Goal: Task Accomplishment & Management: Manage account settings

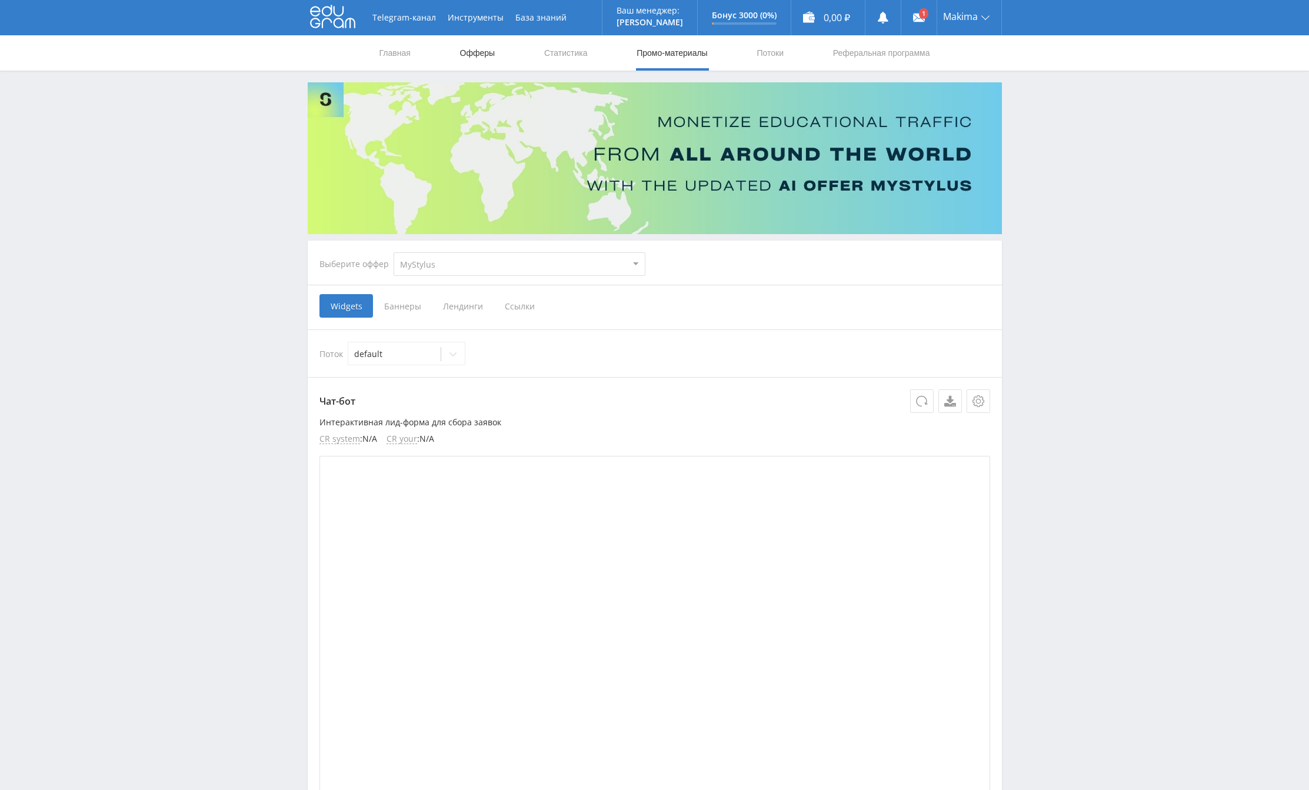
click at [461, 57] on link "Офферы" at bounding box center [478, 52] width 38 height 35
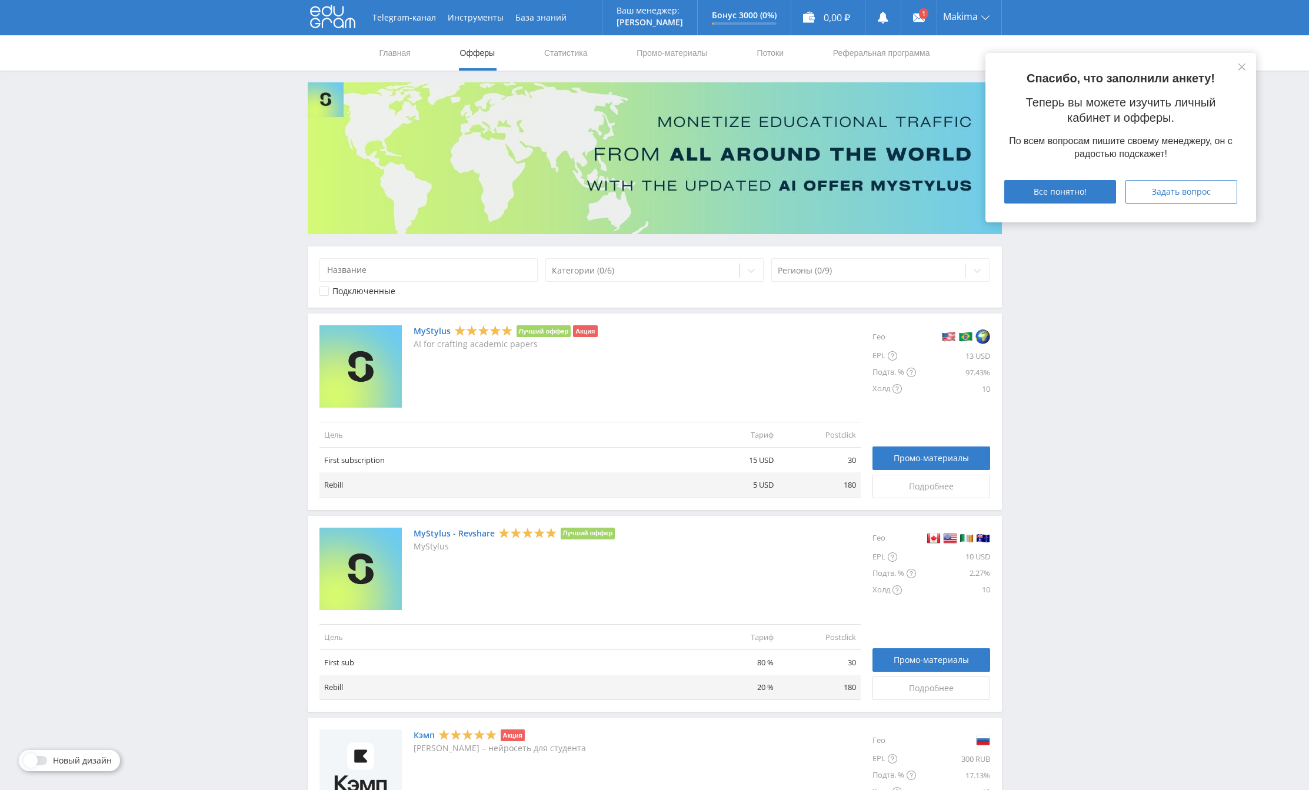
click at [969, 413] on div "Гео EPL 13 USD Подтв. % 97.43% Холд 10 Промо-материалы Подробнее" at bounding box center [925, 411] width 129 height 173
click at [919, 32] on link at bounding box center [919, 17] width 35 height 35
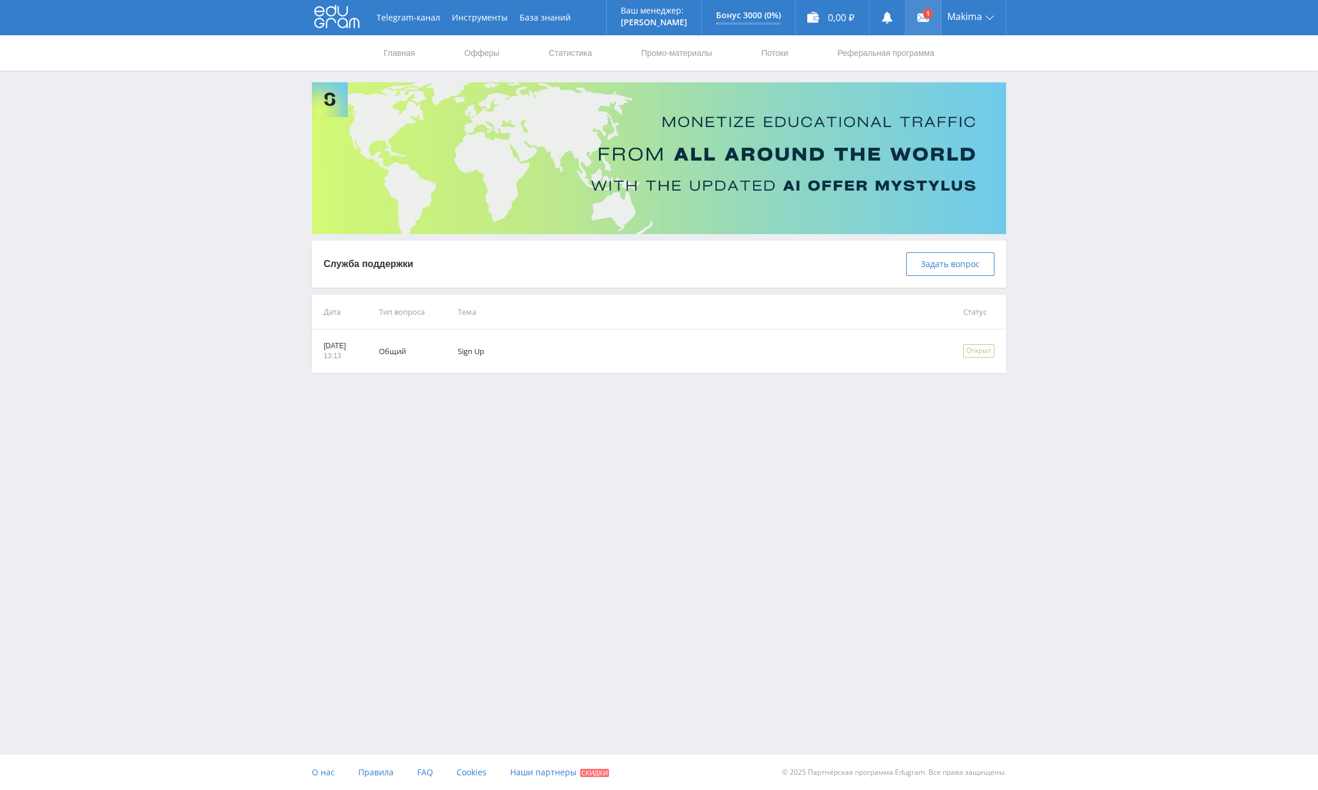
click at [915, 11] on link at bounding box center [923, 17] width 35 height 35
click at [590, 358] on td "Sign Up" at bounding box center [694, 352] width 506 height 44
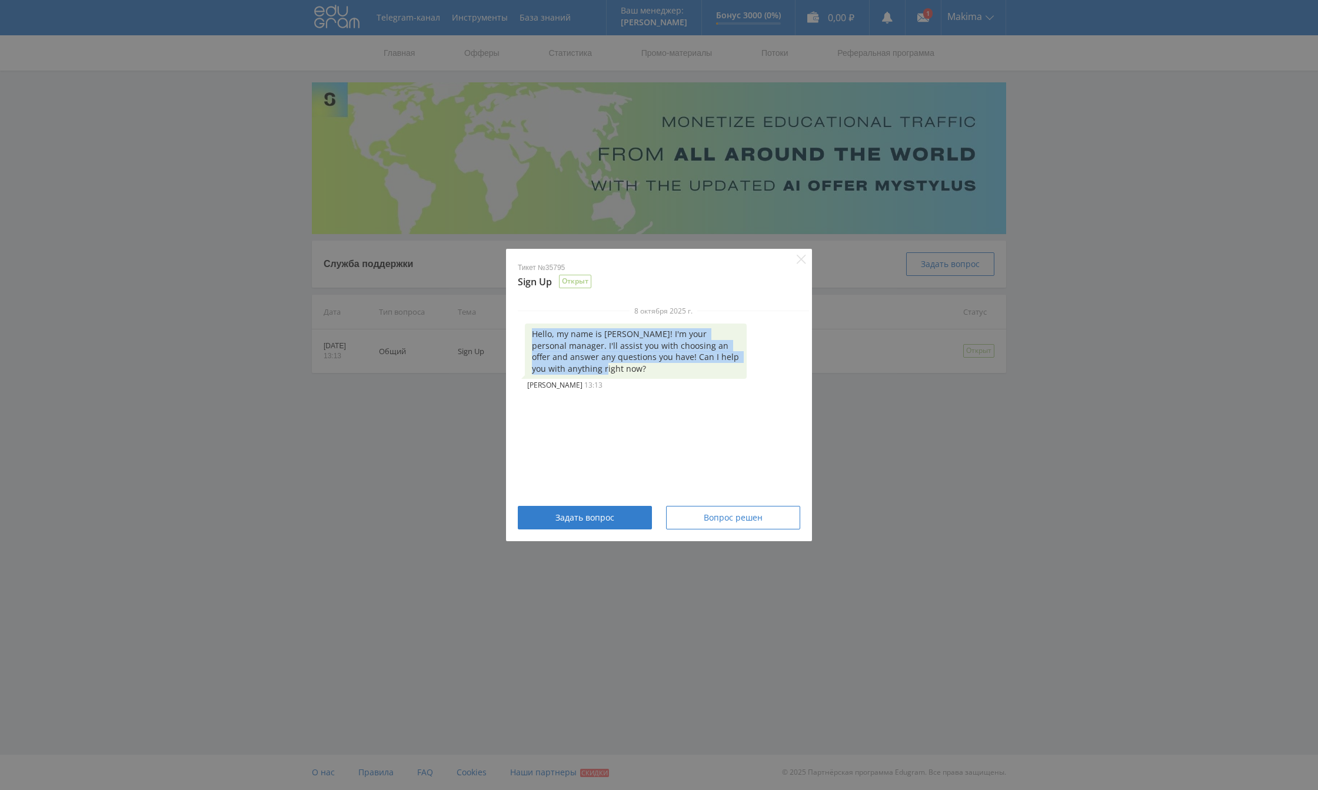
drag, startPoint x: 611, startPoint y: 374, endPoint x: 514, endPoint y: 337, distance: 104.3
click at [514, 337] on div "8 октября 2025 г. Hello, my name is Alex! I'm your personal manager. I'll assis…" at bounding box center [663, 349] width 315 height 87
click at [563, 399] on div "8 октября 2025 г. Hello, my name is Alex! I'm your personal manager. I'll assis…" at bounding box center [663, 398] width 315 height 185
click at [880, 447] on div "Тикет №35795 Sign Up Открыт 8 октября 2025 г. Hello, my name is Alex! I'm your …" at bounding box center [659, 395] width 1318 height 790
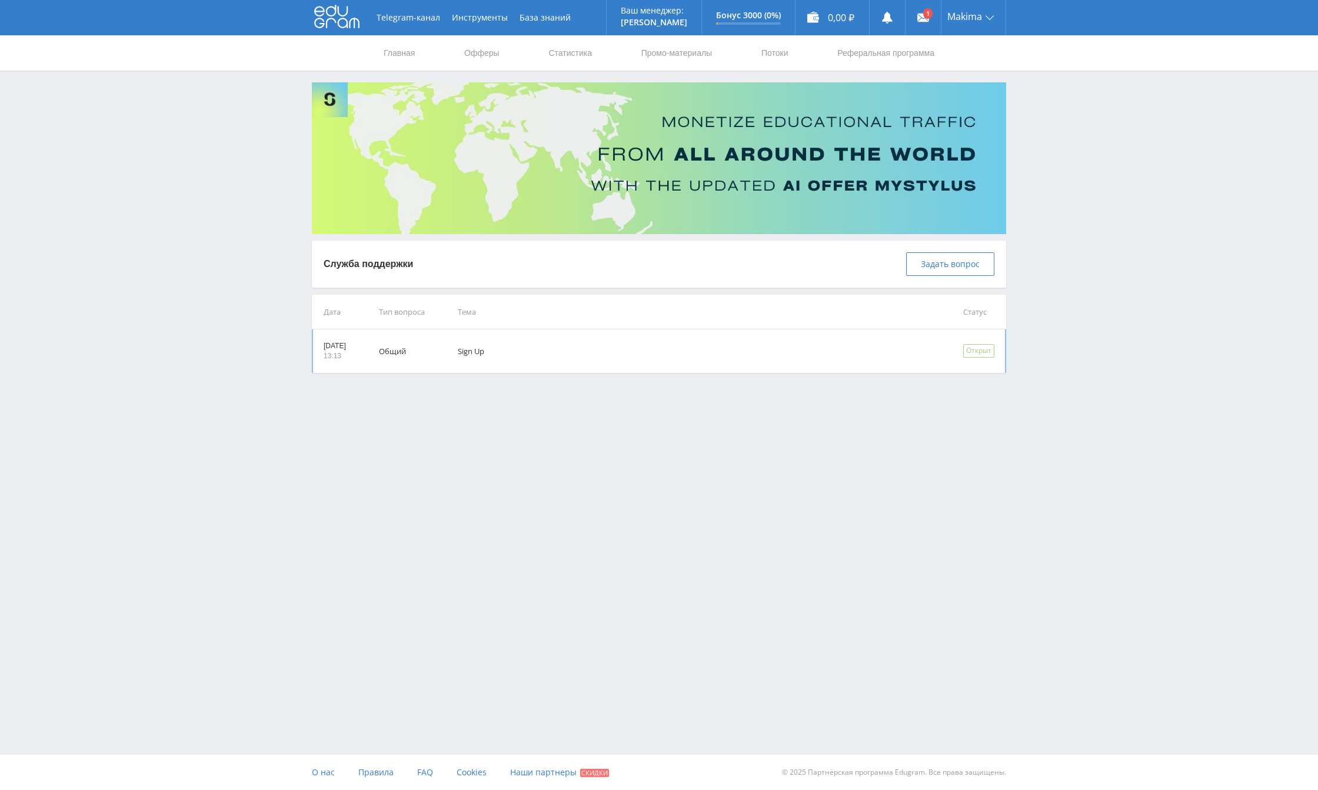
click at [656, 339] on td "Sign Up" at bounding box center [694, 352] width 506 height 44
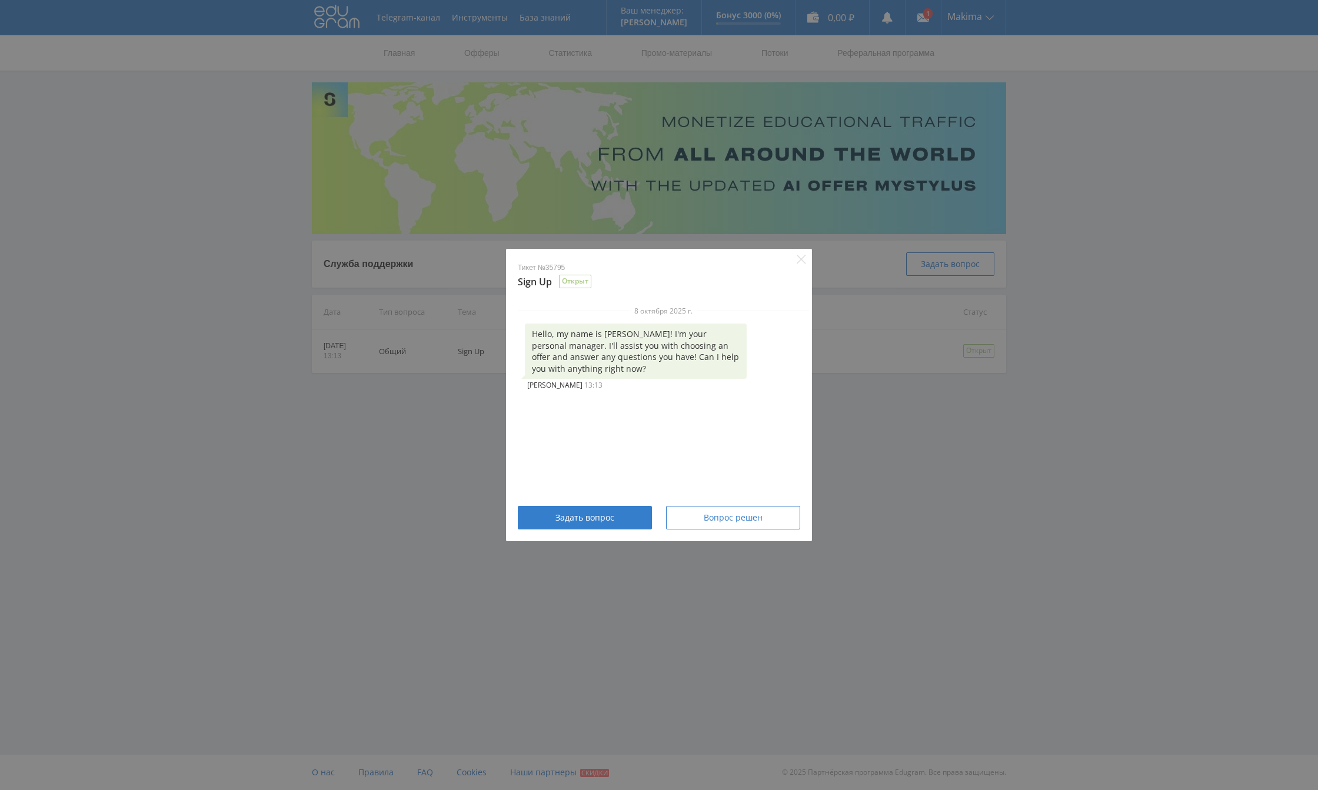
click at [725, 530] on div "Задать вопрос Вопрос решен" at bounding box center [659, 523] width 306 height 35
click at [784, 525] on button "Вопрос решен" at bounding box center [733, 518] width 134 height 24
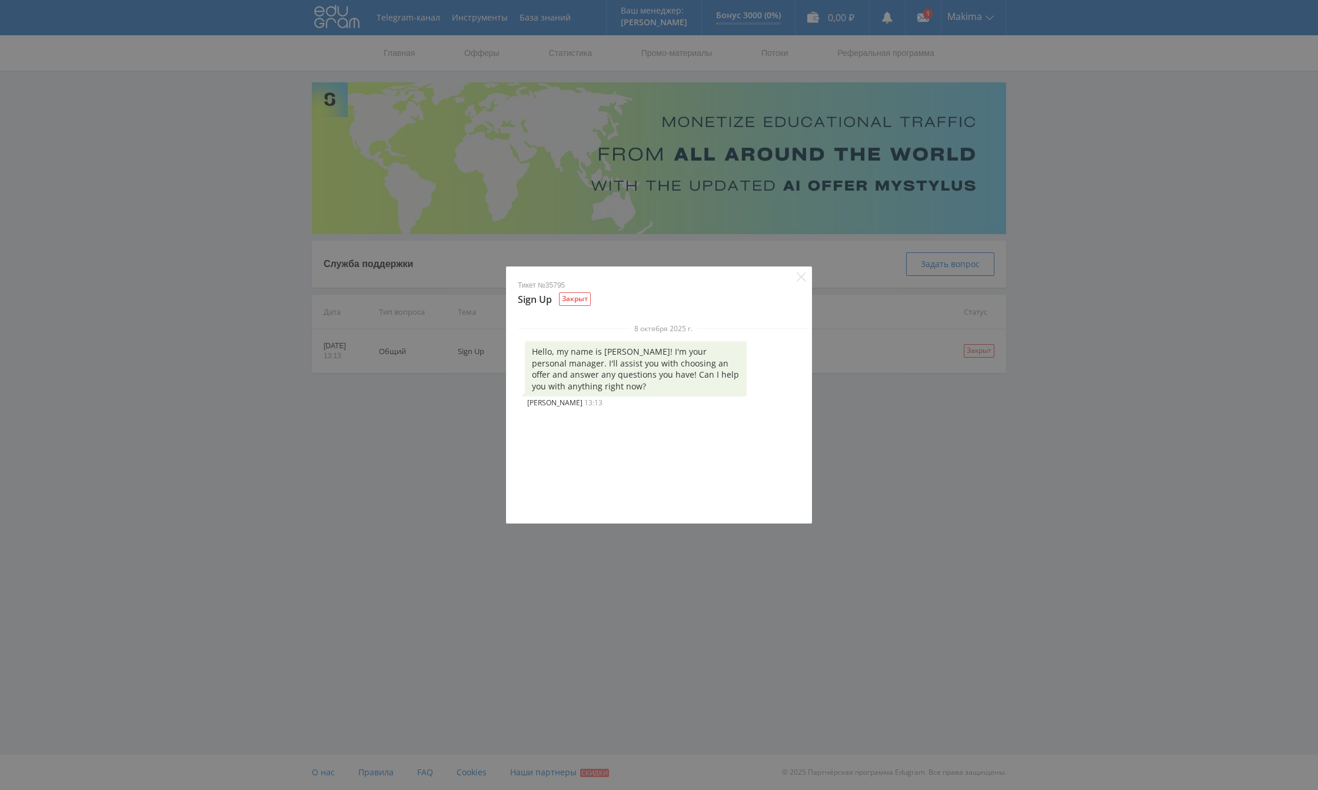
click at [917, 513] on div "Тикет №35795 Sign Up Закрыт 8 октября 2025 г. Hello, my name is Alex! I'm your …" at bounding box center [659, 395] width 1318 height 790
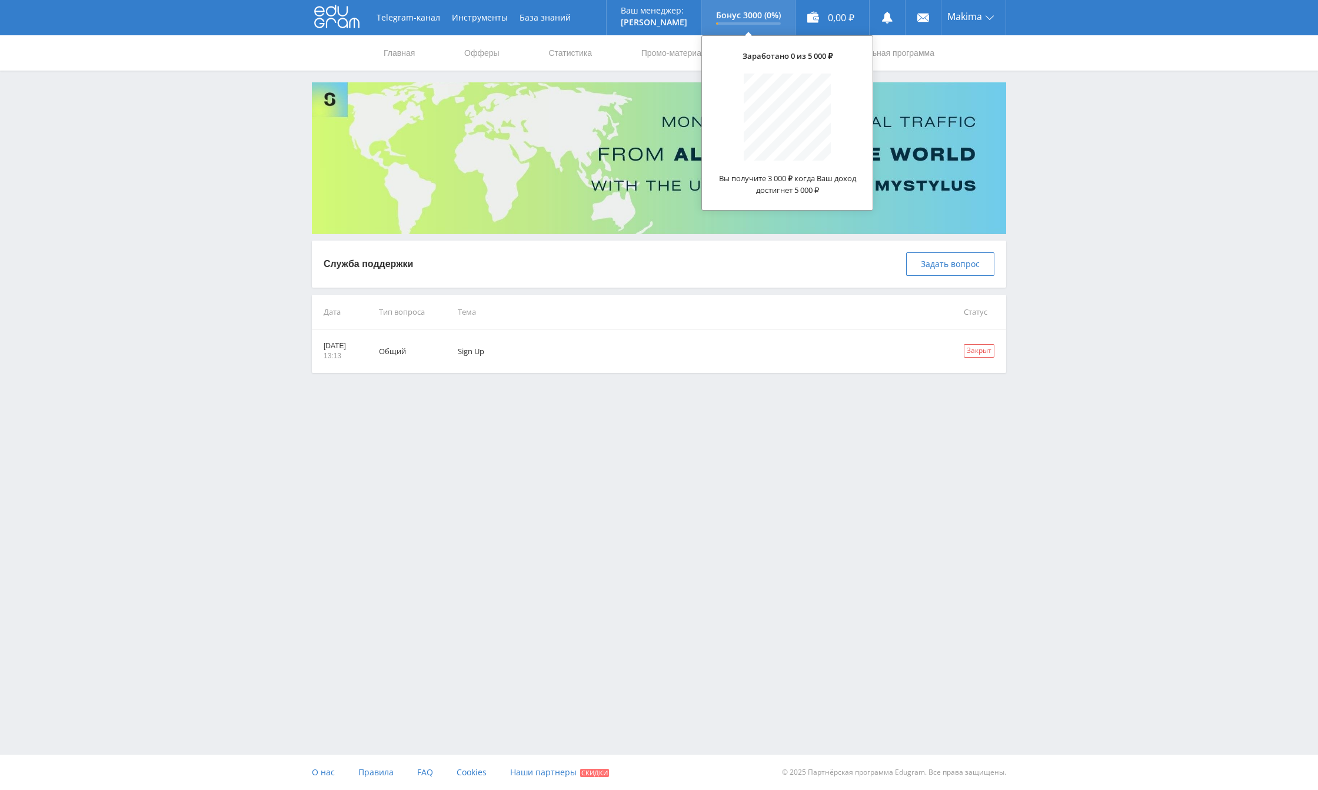
click at [743, 15] on p "Бонус 3000 (0%)" at bounding box center [748, 15] width 65 height 9
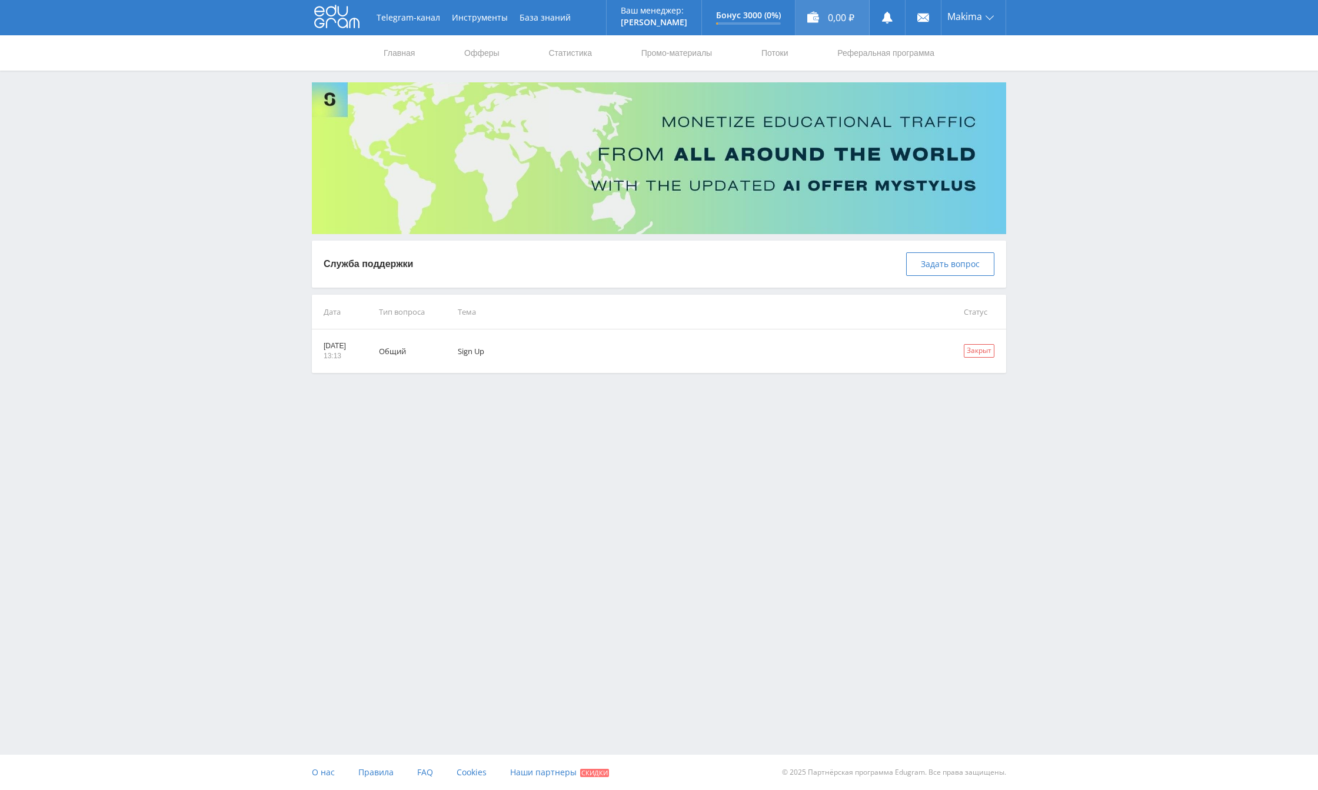
click at [816, 14] on div "0,00 ₽" at bounding box center [833, 17] width 74 height 35
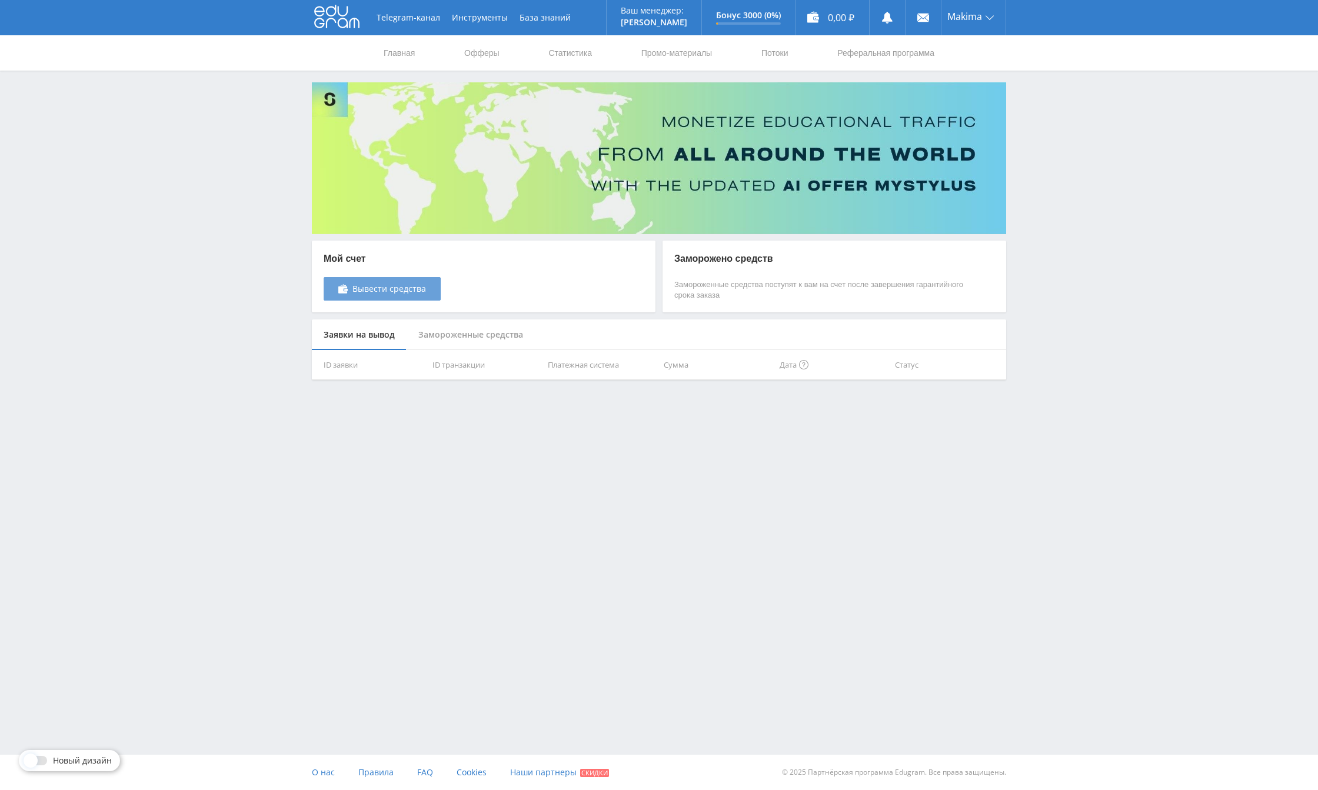
click at [397, 291] on span "Вывести средства" at bounding box center [390, 288] width 74 height 9
